Goal: Use online tool/utility: Utilize a website feature to perform a specific function

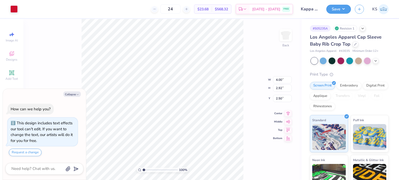
type textarea "x"
type input "4.23"
type input "3.09"
type textarea "x"
type input "3.00"
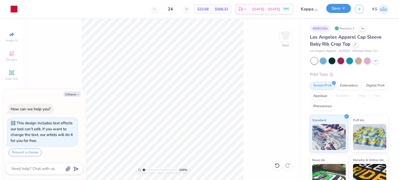
click at [333, 7] on button "Save" at bounding box center [338, 8] width 25 height 9
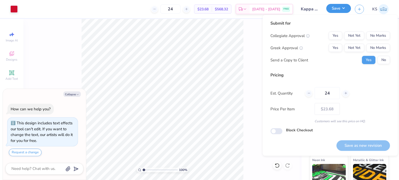
type textarea "x"
click at [373, 33] on button "No Marks" at bounding box center [378, 36] width 24 height 8
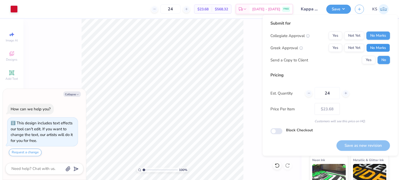
click at [375, 45] on button "No Marks" at bounding box center [378, 48] width 24 height 8
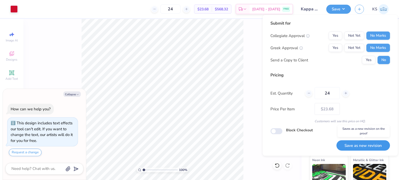
click at [366, 144] on button "Save as new revision" at bounding box center [362, 145] width 53 height 11
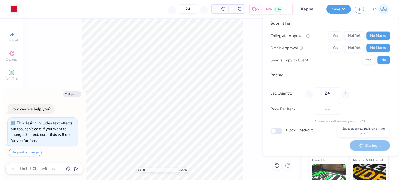
type input "$23.68"
type textarea "x"
